Goal: Communication & Community: Answer question/provide support

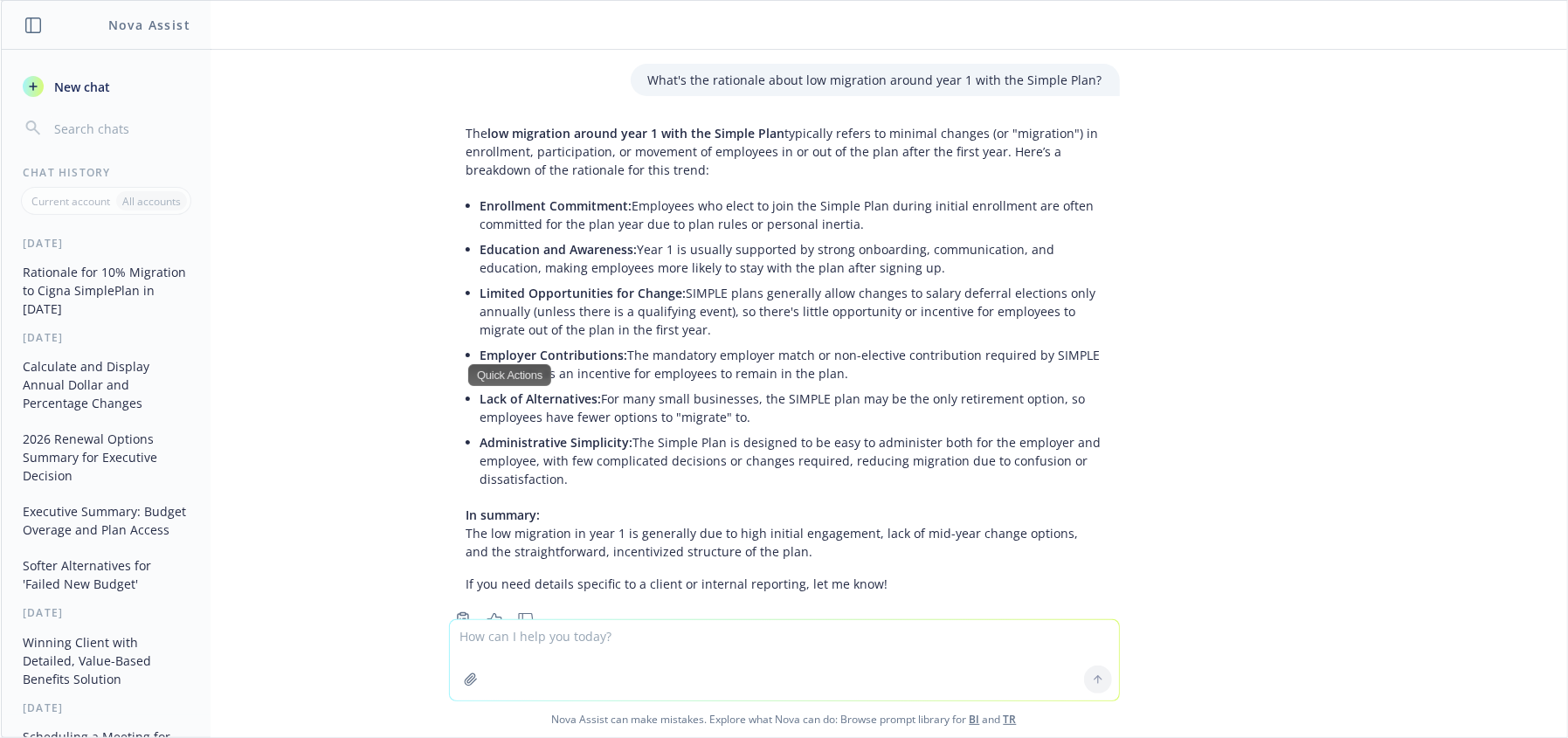
scroll to position [3863, 0]
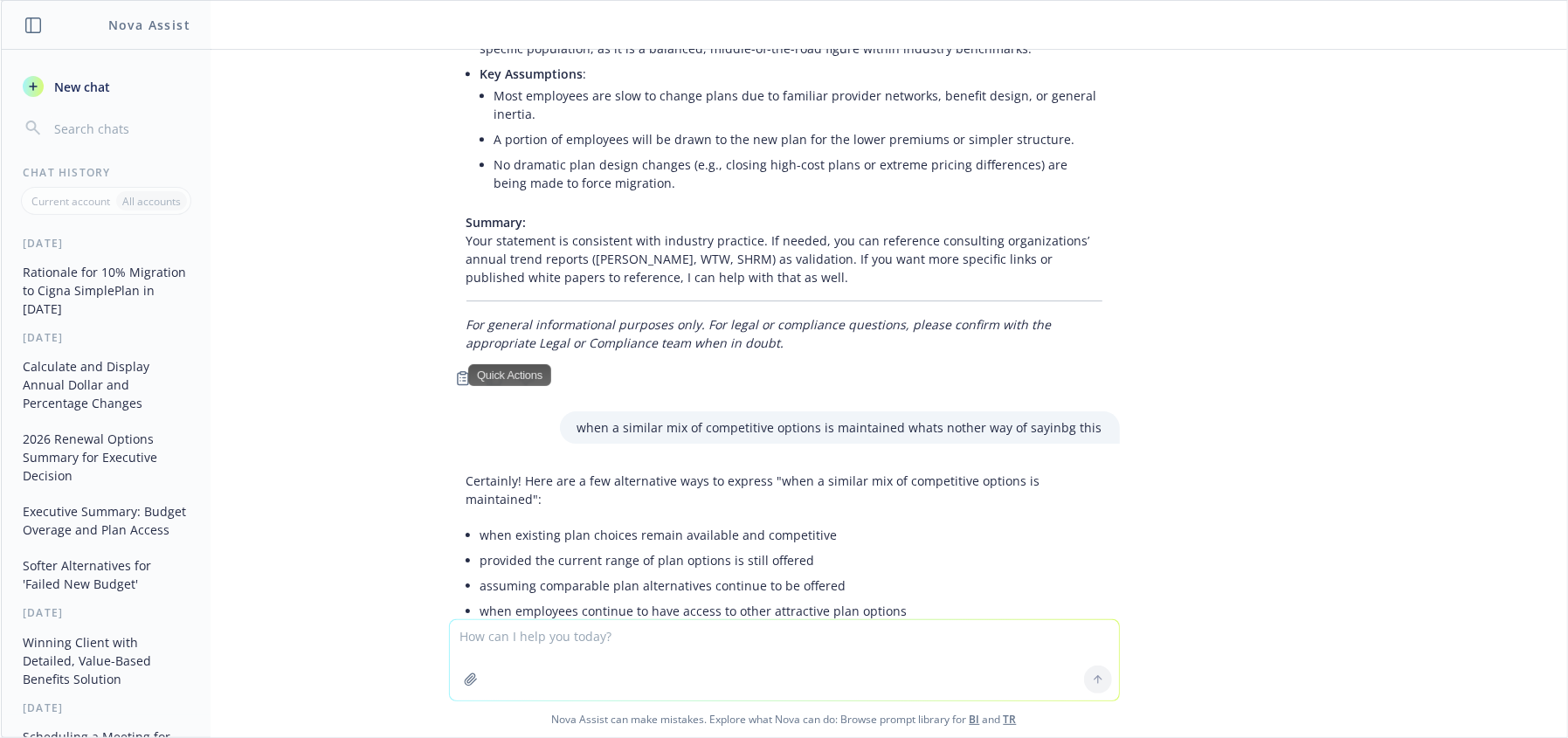
drag, startPoint x: 551, startPoint y: 662, endPoint x: 542, endPoint y: 648, distance: 16.6
click at [550, 661] on textarea at bounding box center [784, 660] width 669 height 81
type textarea "don't name the other agencies in the blurb"
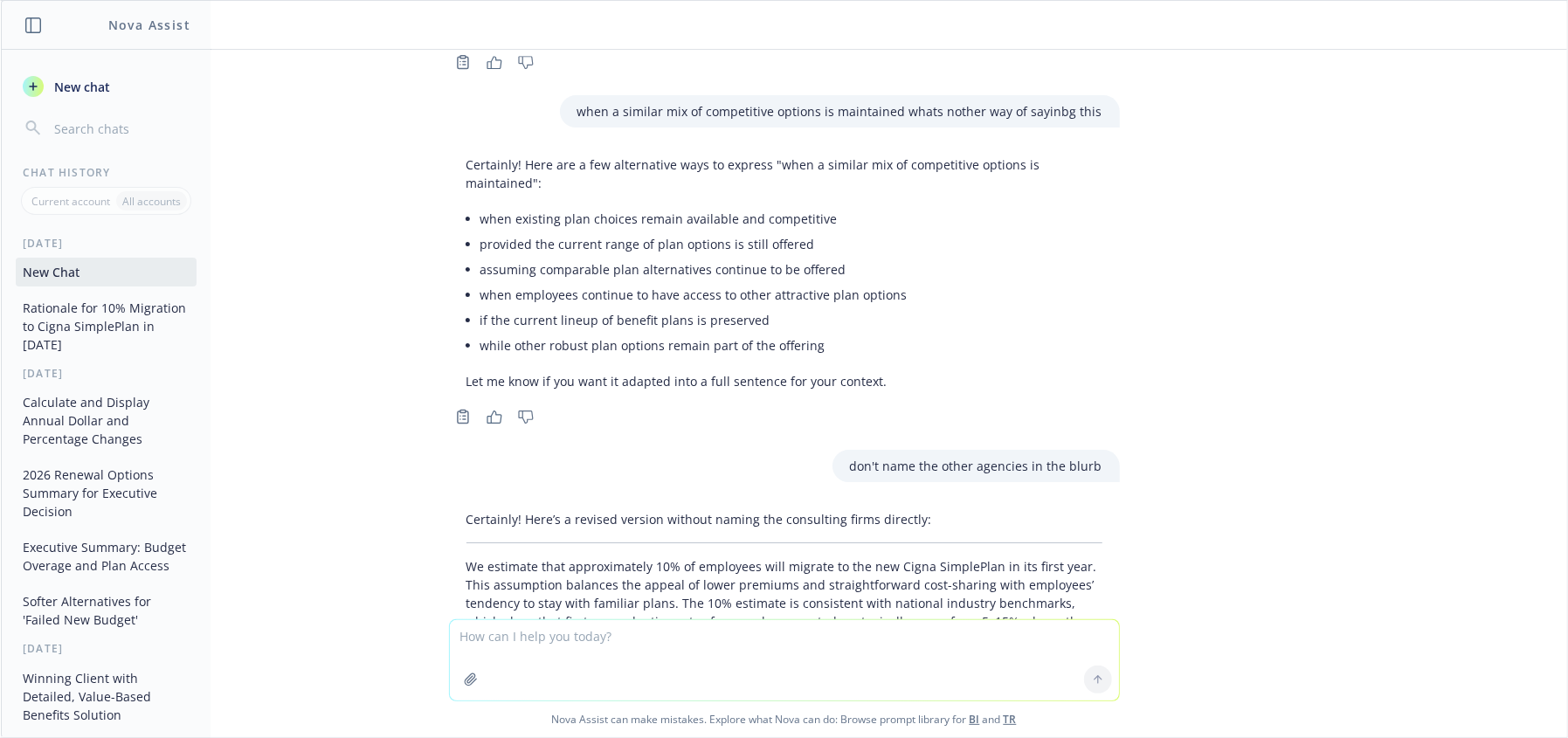
scroll to position [4187, 0]
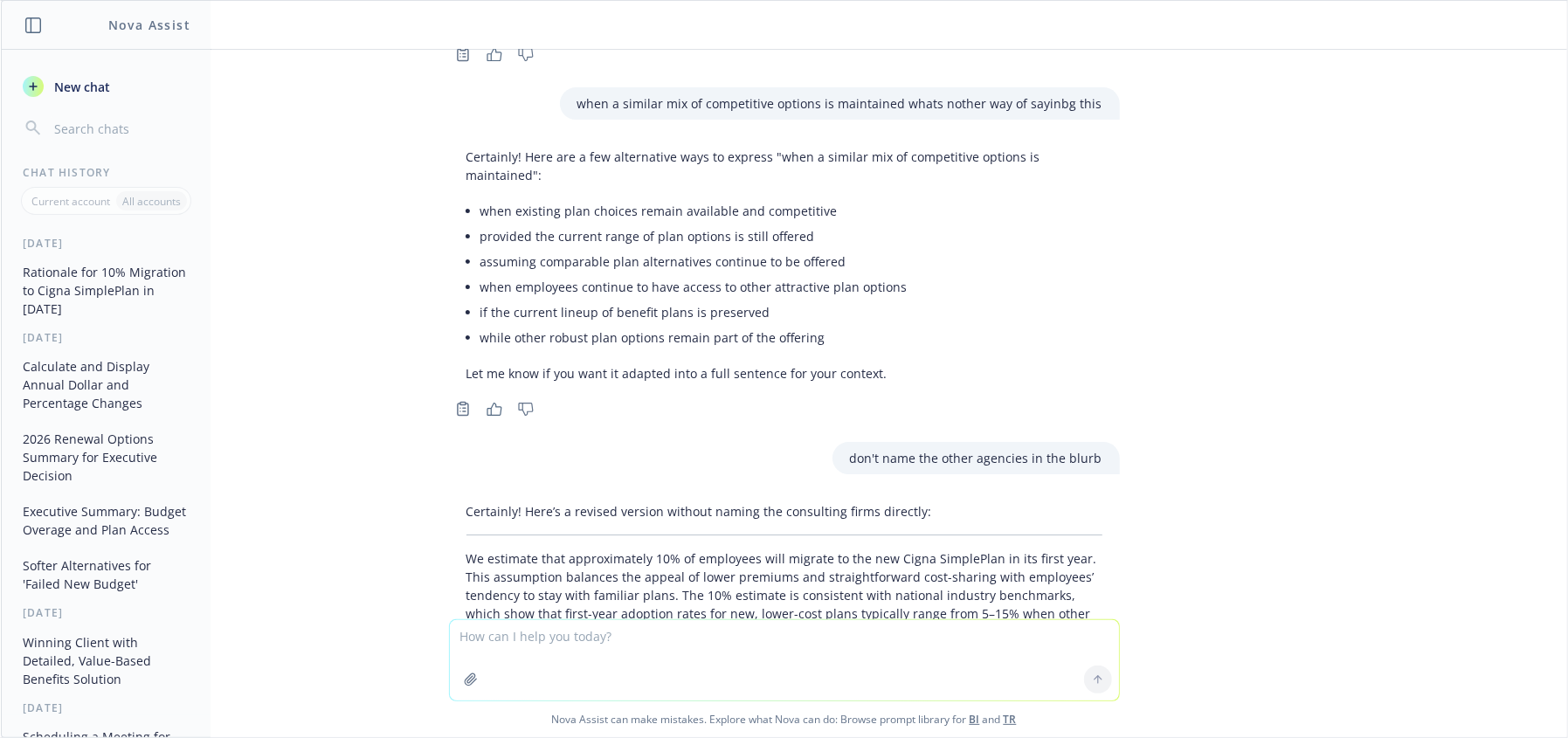
click at [805, 549] on p "We estimate that approximately 10% of employees will migrate to the new Cigna S…" at bounding box center [784, 604] width 636 height 110
drag, startPoint x: 761, startPoint y: 431, endPoint x: 918, endPoint y: 431, distance: 157.0
click at [918, 549] on p "We estimate that approximately 10% of employees will migrate to the new Cigna S…" at bounding box center [784, 604] width 636 height 110
drag, startPoint x: 862, startPoint y: 449, endPoint x: 761, endPoint y: 470, distance: 103.2
click at [861, 549] on p "We estimate that approximately 10% of employees will migrate to the new Cigna S…" at bounding box center [784, 604] width 636 height 110
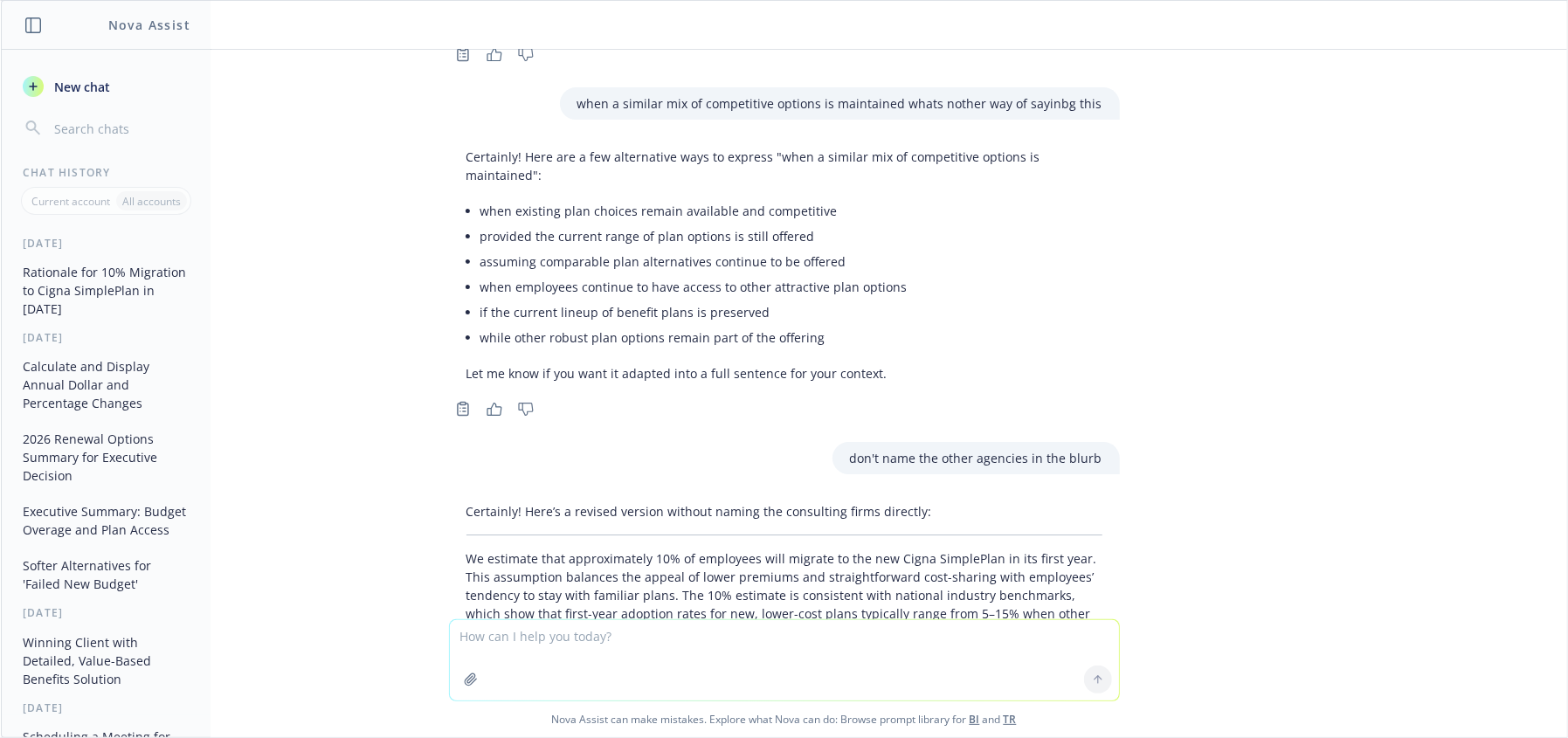
click at [625, 685] on textarea at bounding box center [784, 660] width 669 height 81
click at [803, 549] on p "We estimate that approximately 10% of employees will migrate to the new Cigna S…" at bounding box center [784, 604] width 636 height 110
click at [586, 664] on textarea at bounding box center [784, 660] width 669 height 81
paste textarea "We estimate that approximately 10% of employees will migrate to the new Cigna S…"
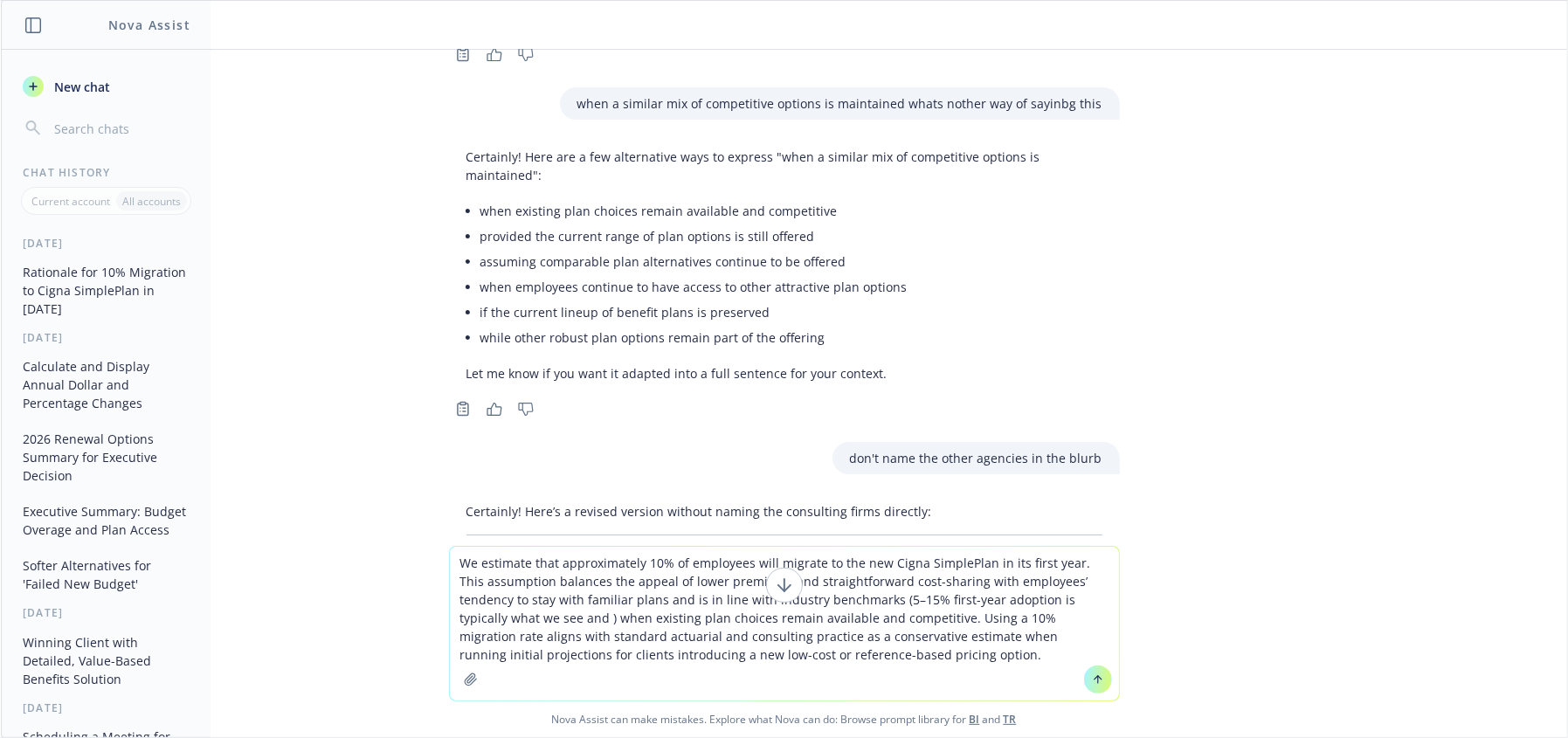
type textarea "We estimate that approximately 10% of employees will migrate to the new Cigna S…"
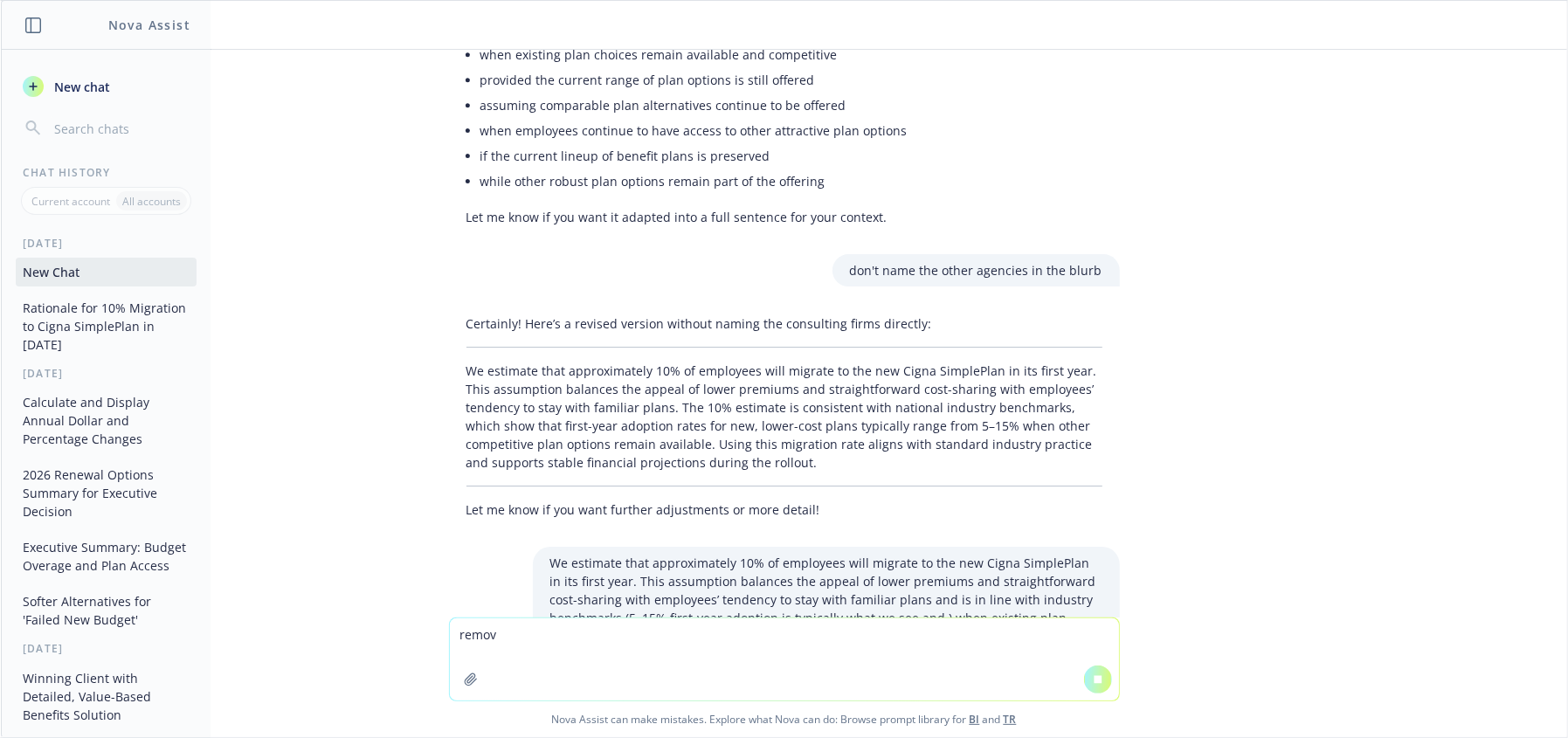
scroll to position [4159, 0]
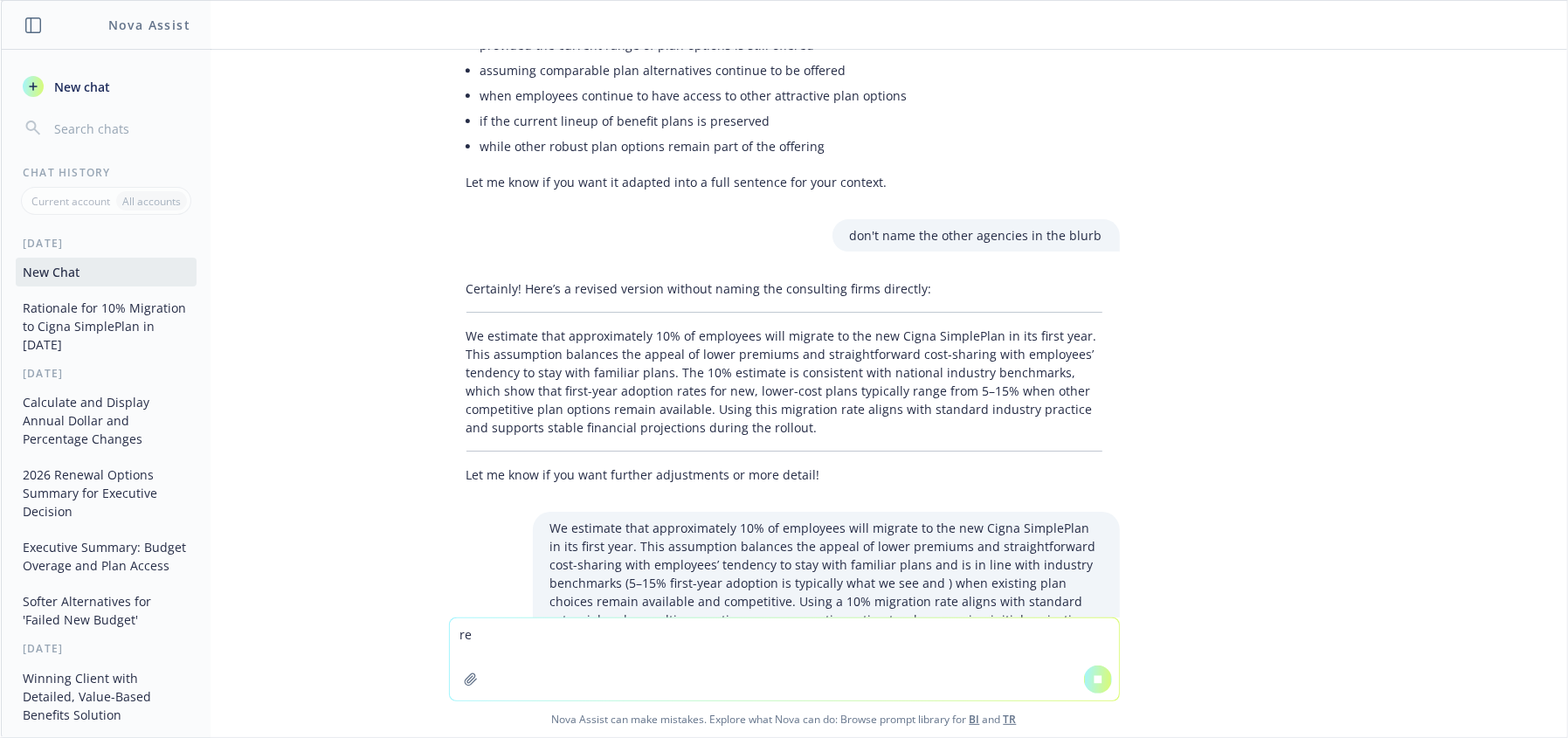
type textarea "r"
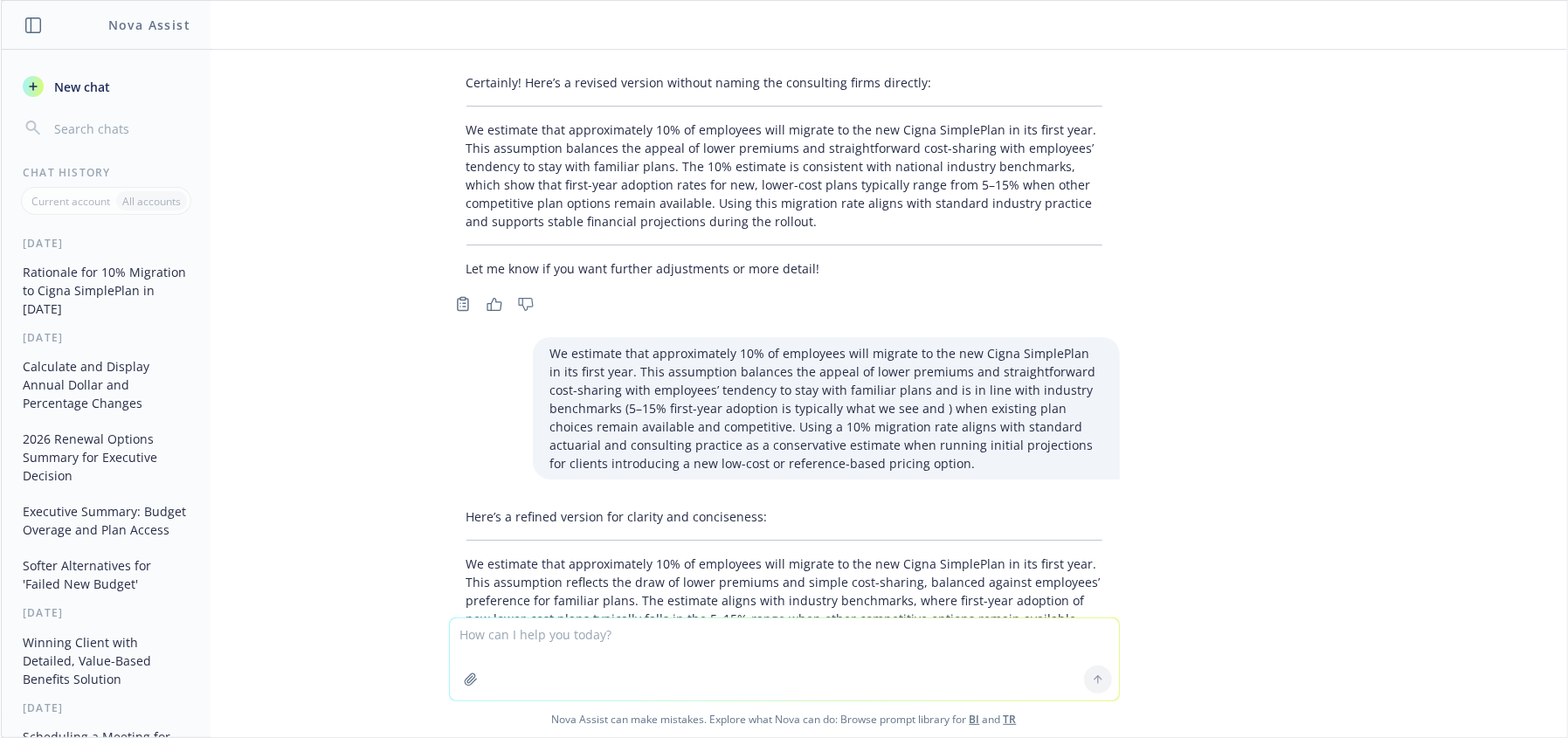
scroll to position [4623, 0]
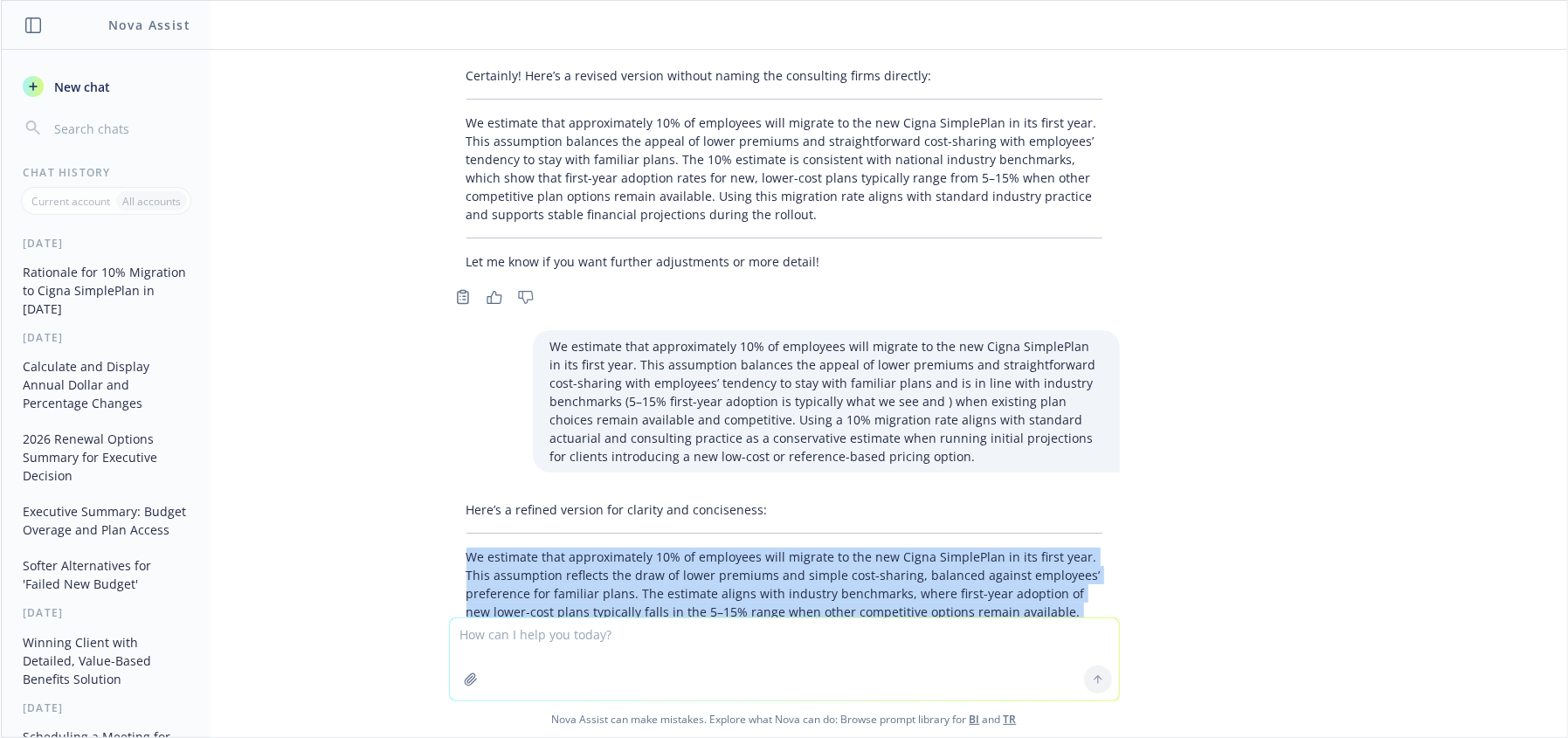
drag, startPoint x: 829, startPoint y: 481, endPoint x: 449, endPoint y: 392, distance: 390.3
click at [449, 493] on div "Here’s a refined version for clarity and conciseness: We estimate that approxim…" at bounding box center [784, 602] width 671 height 218
copy p "We estimate that approximately 10% of employees will migrate to the new Cigna S…"
